Goal: Task Accomplishment & Management: Use online tool/utility

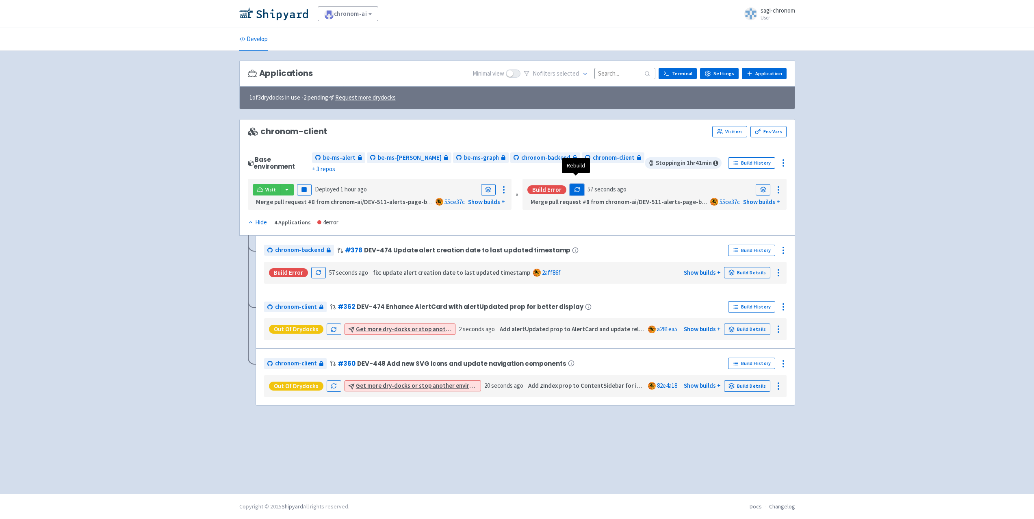
click at [575, 187] on icon "button" at bounding box center [576, 188] width 4 height 2
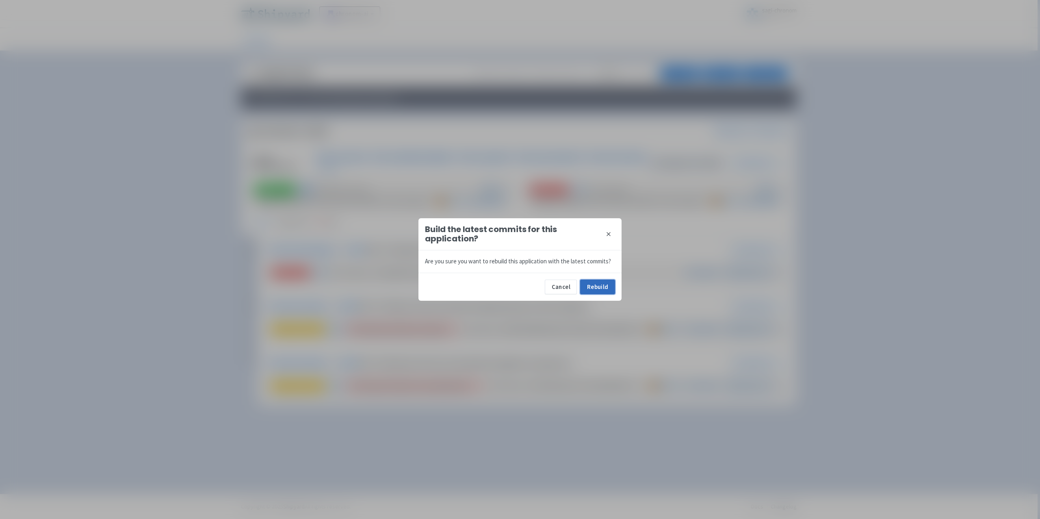
click at [589, 287] on button "Rebuild" at bounding box center [597, 286] width 35 height 15
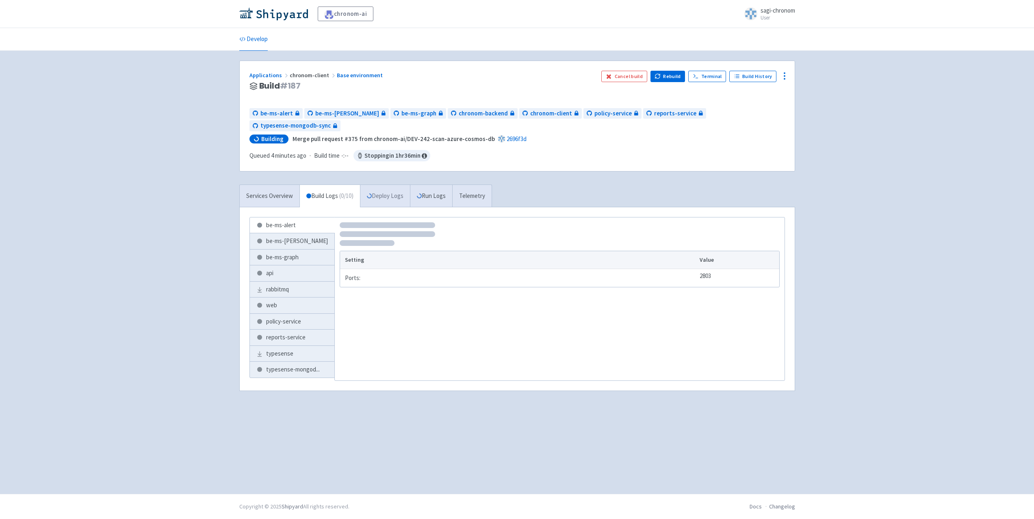
click at [386, 185] on link "Deploy Logs" at bounding box center [385, 196] width 50 height 22
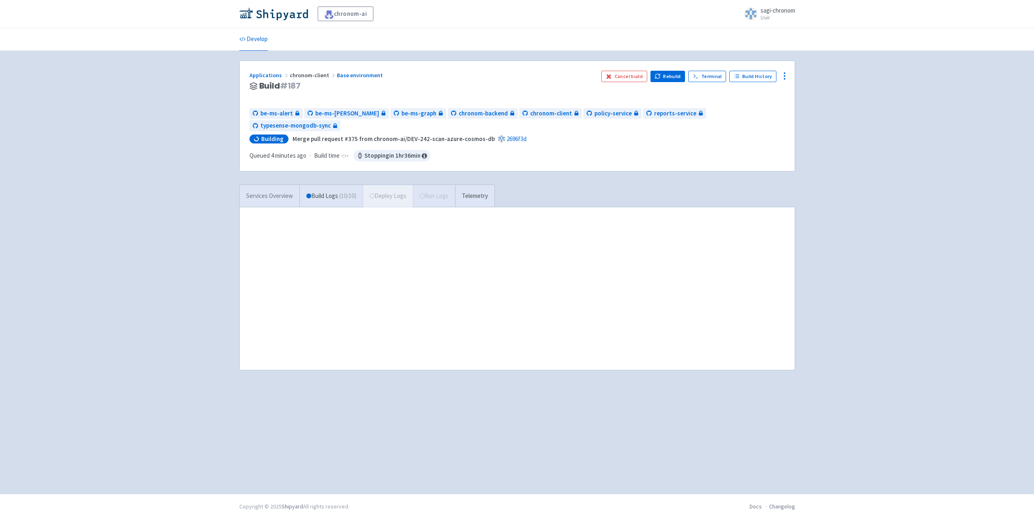
click at [260, 185] on link "Services Overview" at bounding box center [270, 196] width 60 height 22
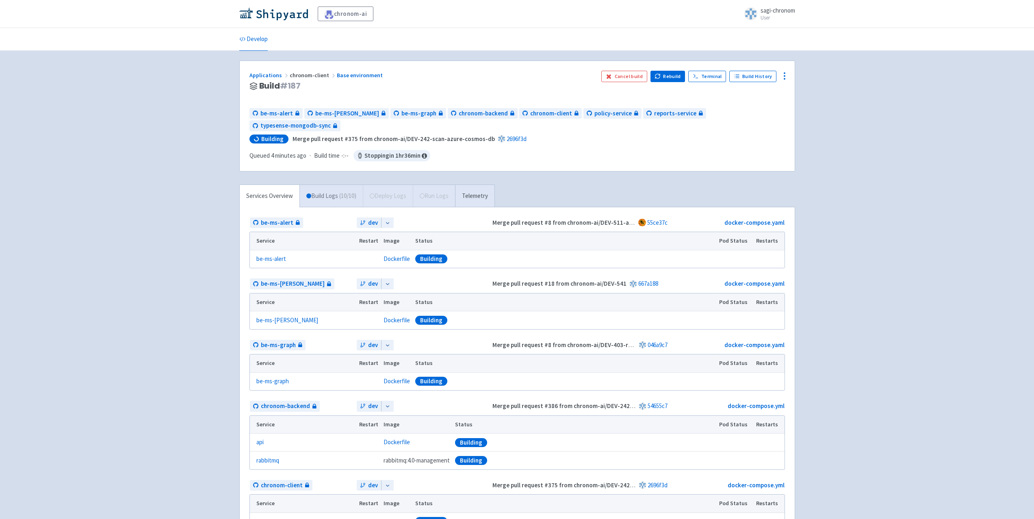
click at [318, 191] on link "Build Logs ( 10 / 10 )" at bounding box center [331, 196] width 63 height 22
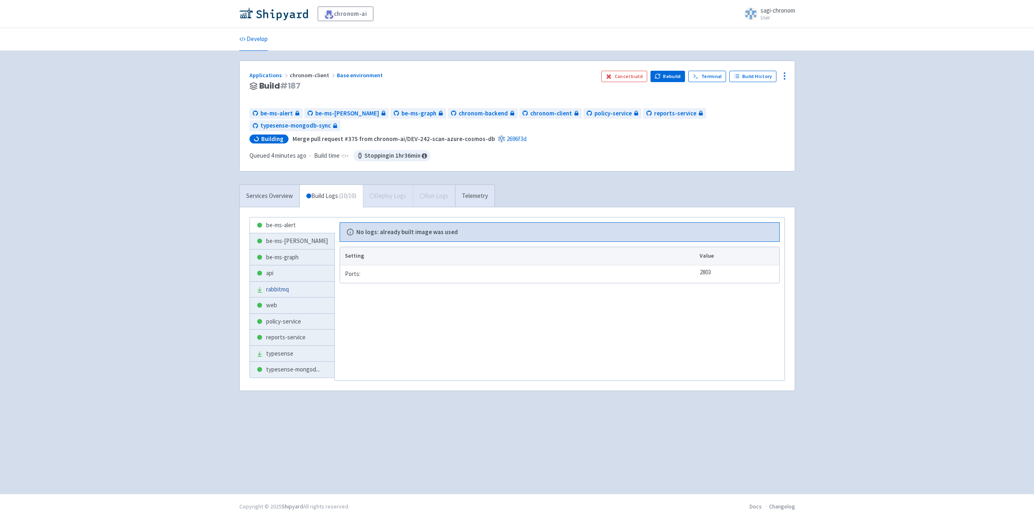
click at [292, 281] on link "rabbitmq" at bounding box center [292, 289] width 84 height 16
click at [295, 265] on link "api" at bounding box center [292, 273] width 84 height 16
